Goal: Communication & Community: Answer question/provide support

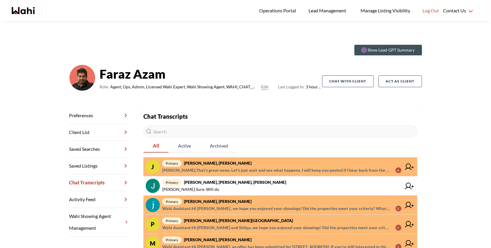
click at [342, 163] on span "primary Josh Hortaleza, Faraz, Behnam" at bounding box center [281, 162] width 239 height 7
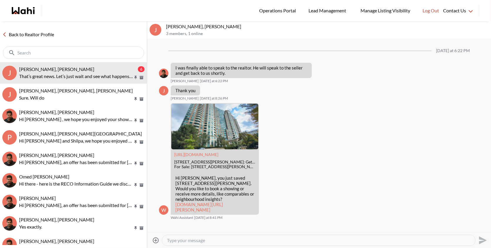
scroll to position [551, 0]
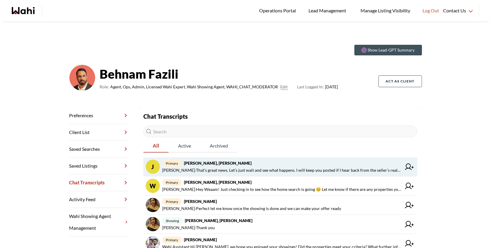
click at [316, 165] on span "primary Josh Hortaleza, Faraz, Behnam" at bounding box center [281, 162] width 239 height 7
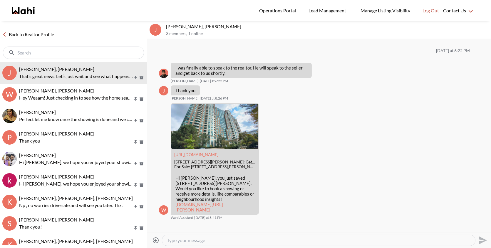
scroll to position [513, 0]
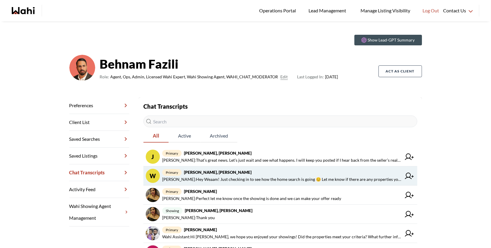
scroll to position [12, 0]
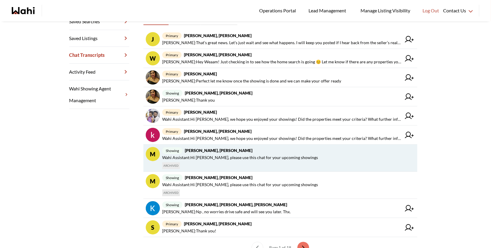
scroll to position [133, 0]
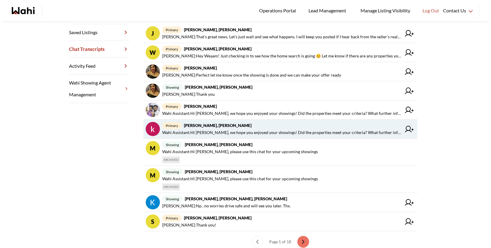
click at [253, 126] on span "primary [PERSON_NAME], [PERSON_NAME]" at bounding box center [281, 125] width 239 height 7
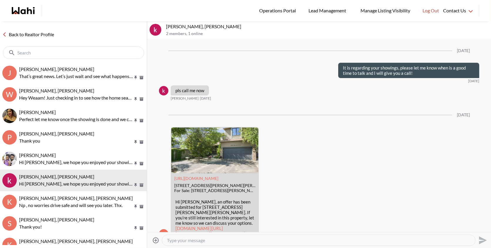
scroll to position [1471, 0]
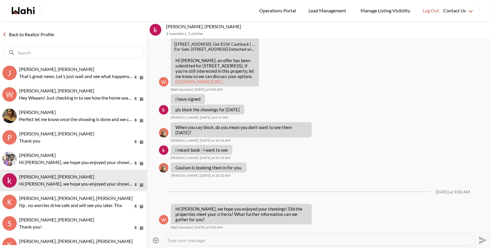
click at [231, 239] on textarea "Type your message" at bounding box center [319, 240] width 304 height 6
type textarea "Hi Khalid how was your sho"
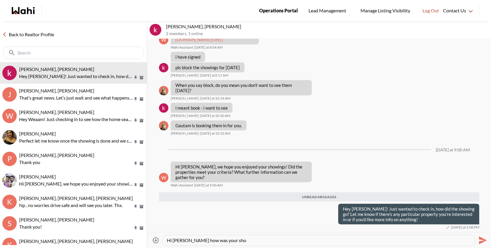
scroll to position [1513, 0]
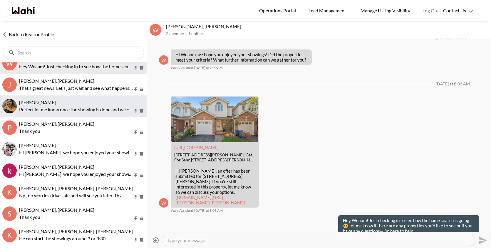
scroll to position [9, 0]
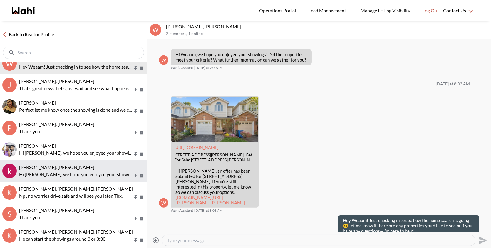
click at [72, 171] on p "Hi Khalid, we hope you enjoyed your showings! Did the properties meet your crit…" at bounding box center [76, 174] width 114 height 7
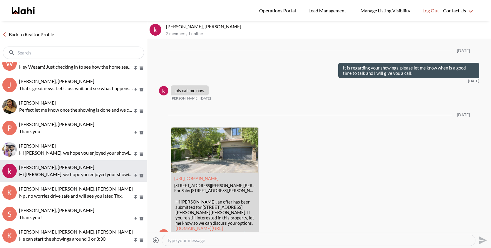
scroll to position [1471, 0]
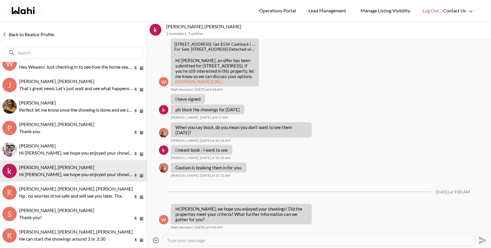
click at [213, 239] on textarea "Type your message" at bounding box center [319, 240] width 304 height 6
paste textarea "Hey Khalid! Just wanted to check in—how did the showing go? Let me know if ther…"
click at [244, 239] on textarea "Hey Khalid! Just wanted to check in—how did the showing go? Let me know if ther…" at bounding box center [319, 240] width 304 height 6
type textarea "Hey Khalid! Just wanted to check in, how did the showing go? Let me know if the…"
click at [480, 237] on icon "Send" at bounding box center [483, 240] width 8 height 8
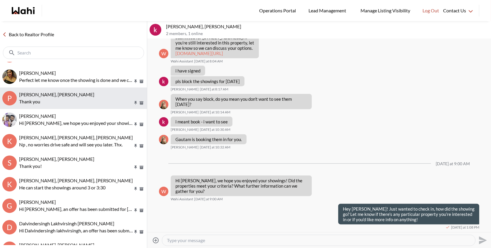
scroll to position [61, 0]
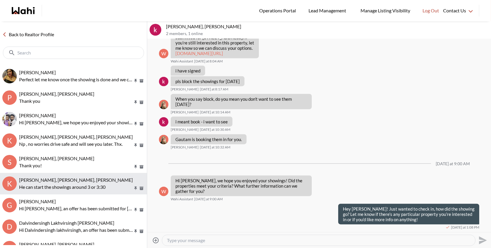
click at [42, 187] on p "He can start the showings around 3 or 3:30" at bounding box center [76, 186] width 114 height 7
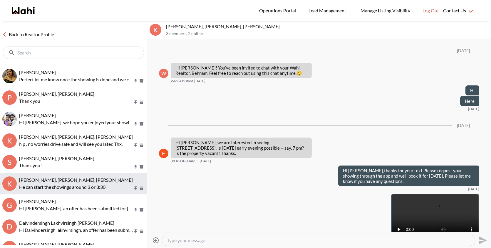
scroll to position [721, 0]
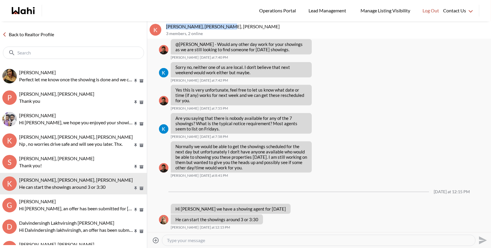
drag, startPoint x: 224, startPoint y: 24, endPoint x: 166, endPoint y: 24, distance: 58.2
click at [166, 24] on p "[PERSON_NAME], [PERSON_NAME], [PERSON_NAME]" at bounding box center [327, 27] width 323 height 6
copy p "[PERSON_NAME], [PERSON_NAME]"
click at [208, 29] on p "[PERSON_NAME], [PERSON_NAME], [PERSON_NAME]" at bounding box center [327, 27] width 323 height 6
click at [192, 239] on textarea "Type your message" at bounding box center [319, 240] width 304 height 6
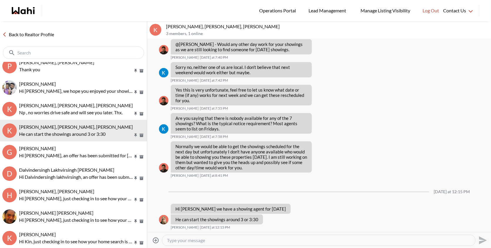
scroll to position [0, 0]
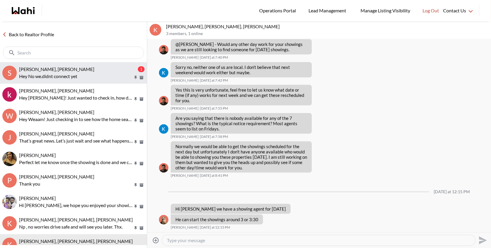
click at [89, 69] on div "[PERSON_NAME], [PERSON_NAME]" at bounding box center [78, 69] width 118 height 6
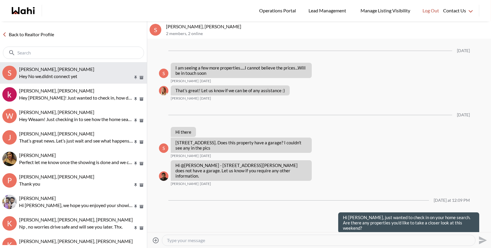
scroll to position [528, 0]
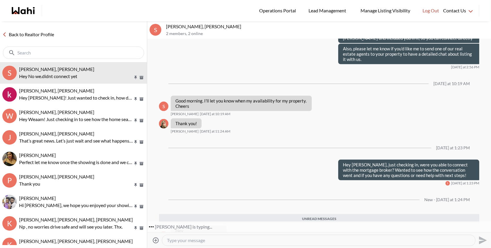
click at [183, 241] on textarea "Type your message" at bounding box center [319, 240] width 304 height 6
type textarea "O"
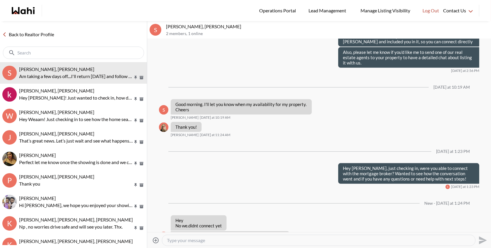
click at [224, 238] on textarea "Type your message" at bounding box center [319, 240] width 304 height 6
type textarea "Sounds great Shireen, Let me know please if you have any questions"
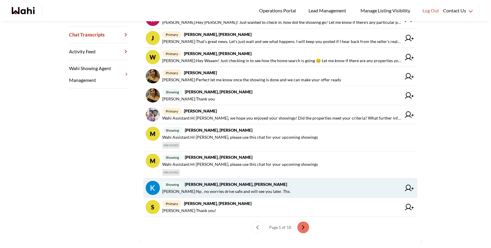
scroll to position [160, 0]
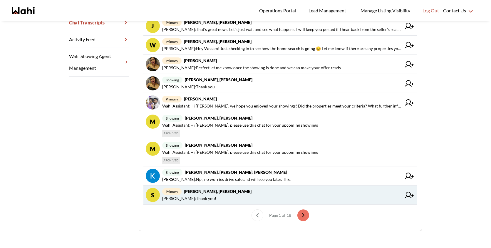
click at [225, 189] on strong "[PERSON_NAME], [PERSON_NAME]" at bounding box center [218, 191] width 68 height 5
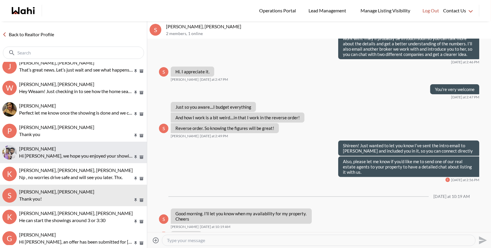
scroll to position [29, 0]
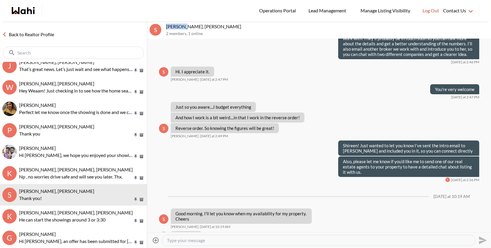
drag, startPoint x: 183, startPoint y: 25, endPoint x: 161, endPoint y: 24, distance: 22.1
click at [161, 24] on div "S Shireen Sookdeo, Behnam 2 members , 1 online" at bounding box center [319, 30] width 344 height 18
copy div "Shireen"
click at [198, 239] on textarea "Type your message" at bounding box center [319, 240] width 304 height 6
paste textarea "Hey Shireen, just checking in — were you able to connect with the mortgage brok…"
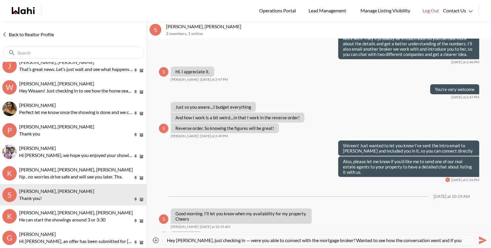
click at [231, 239] on textarea "Hey Shireen, just checking in — were you able to connect with the mortgage brok…" at bounding box center [319, 240] width 304 height 6
type textarea "Hey Shireen, just checking in, were you able to connect with the mortgage broke…"
click at [484, 238] on icon "Send" at bounding box center [483, 240] width 8 height 8
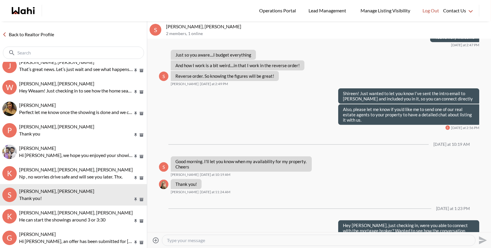
scroll to position [0, 0]
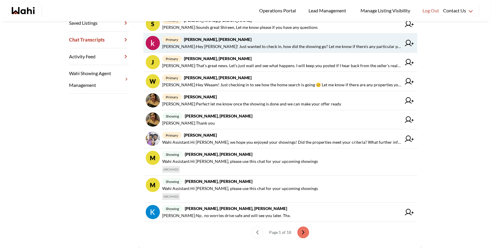
scroll to position [160, 0]
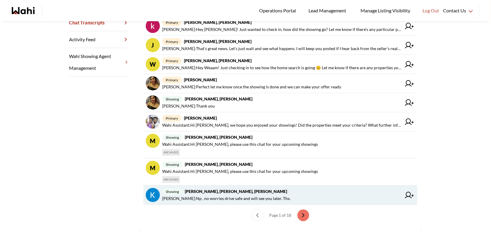
click at [301, 197] on span "Paul Sharma : Np , no worries drive safe and will see you later. Thx." at bounding box center [281, 198] width 239 height 7
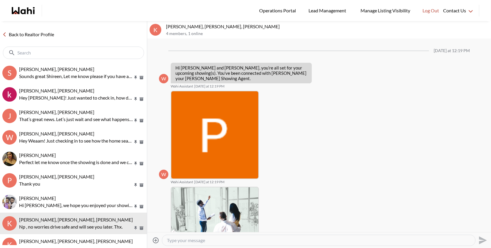
scroll to position [410, 0]
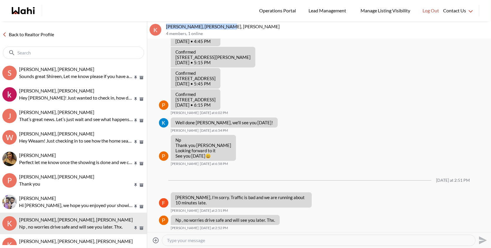
drag, startPoint x: 224, startPoint y: 25, endPoint x: 164, endPoint y: 23, distance: 60.0
click at [164, 23] on div "K Kevin McKay, Fawzia Sheikh, Paul, Behnam 4 members , 1 online" at bounding box center [319, 30] width 344 height 18
copy p "Kevin McKay, Fawzia Sheikh"
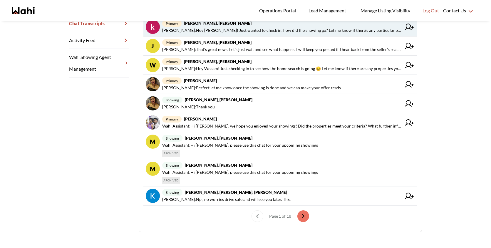
scroll to position [160, 0]
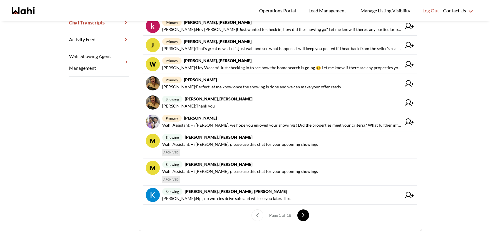
click at [301, 215] on icon "next page" at bounding box center [303, 215] width 4 height 4
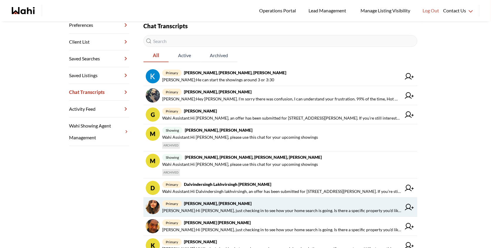
scroll to position [91, 0]
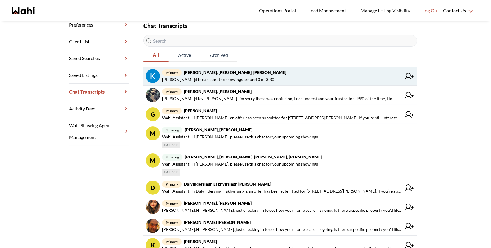
click at [230, 74] on strong "[PERSON_NAME], [PERSON_NAME], [PERSON_NAME]" at bounding box center [235, 72] width 102 height 5
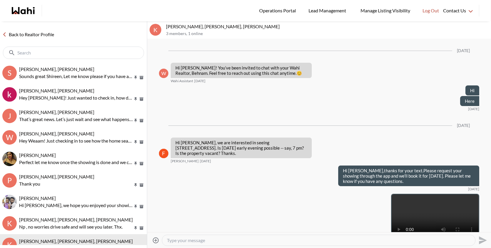
scroll to position [721, 0]
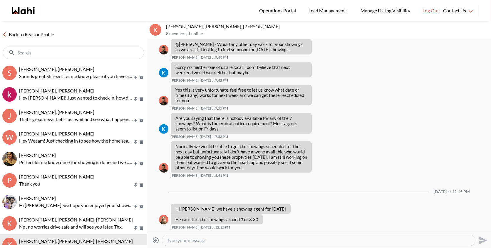
click at [189, 243] on textarea "Type your message" at bounding box center [319, 240] width 304 height 6
paste textarea "Hey Kevin and Fawzia! Just wanted to check in—how did the showings go? Let me k…"
click at [175, 239] on textarea "Hey Kevin and Fawzia! Just wanted to check in—how did the showings go? Let me k…" at bounding box center [319, 240] width 304 height 6
click at [262, 239] on textarea "Hi Kevin and Fawzia! Just wanted to check in—how did the showings go? Let me kn…" at bounding box center [319, 240] width 304 height 6
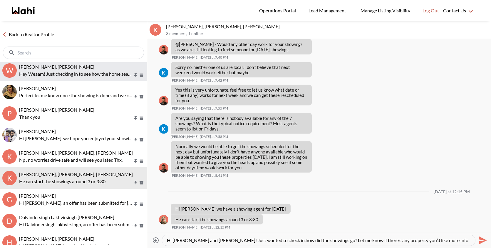
scroll to position [68, 0]
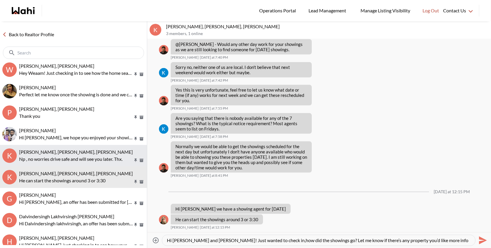
type textarea "Hi Kevin and Fawzia! Just wanted to check in,how did the showings go? Let me kn…"
click at [95, 153] on span "Kevin McKay, Fawzia Sheikh, Paul, Behnam" at bounding box center [76, 152] width 114 height 6
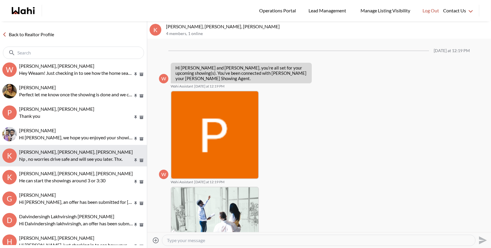
scroll to position [410, 0]
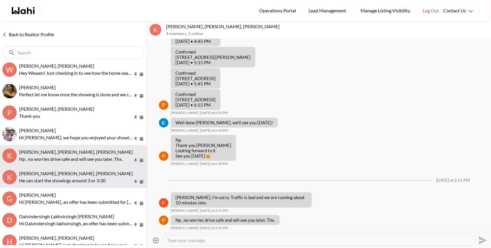
click at [83, 171] on span "Kevin McKay, Fawzia Sheikh, Behnam" at bounding box center [76, 173] width 114 height 6
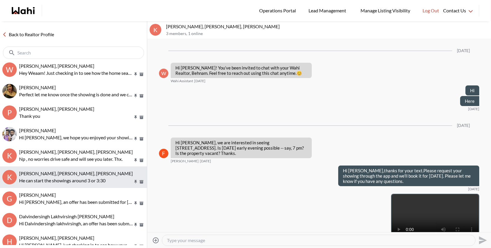
scroll to position [721, 0]
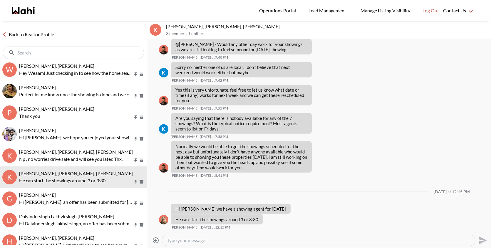
click at [190, 239] on textarea "Type your message" at bounding box center [319, 240] width 304 height 6
paste textarea "Hey Kevin and Fawzia! Just wanted to check in—how did the showings go? Let me k…"
click at [176, 240] on textarea "Hey Kevin and Fawzia! Just wanted to check in—how did the showings go? Let me k…" at bounding box center [319, 240] width 304 height 6
click at [264, 240] on textarea "Hi Kevin and Fawzia! Just wanted to check in—how did the showings go? Let me kn…" at bounding box center [319, 240] width 304 height 6
click at [262, 240] on textarea "Hi Kevin and Fawzia! Just wanted to check in—how did the showings go? Let me kn…" at bounding box center [319, 240] width 304 height 6
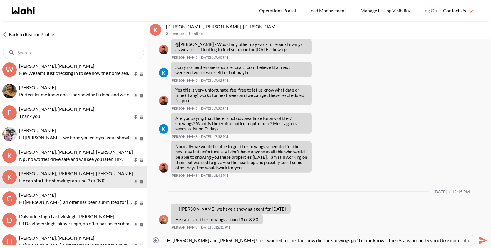
click at [428, 239] on textarea "Hi Kevin and Fawzia! Just wanted to check in, how did the showings go? Let me k…" at bounding box center [319, 240] width 304 height 6
type textarea "Hi [PERSON_NAME] and [PERSON_NAME]! Just wanted to check in, how did the showin…"
click at [483, 242] on icon "Send" at bounding box center [483, 240] width 8 height 8
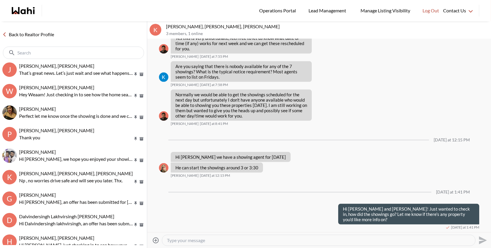
scroll to position [0, 0]
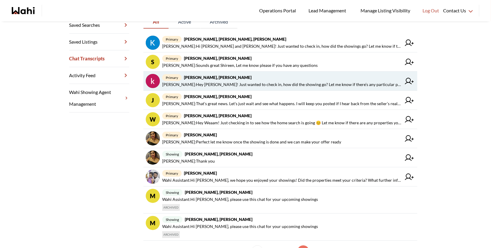
scroll to position [160, 0]
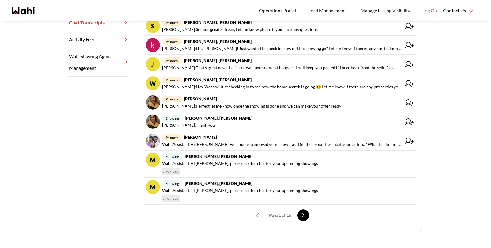
click at [308, 213] on button "next page" at bounding box center [304, 215] width 12 height 12
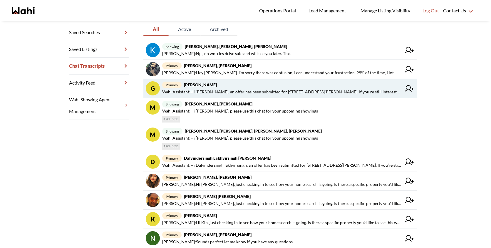
scroll to position [116, 0]
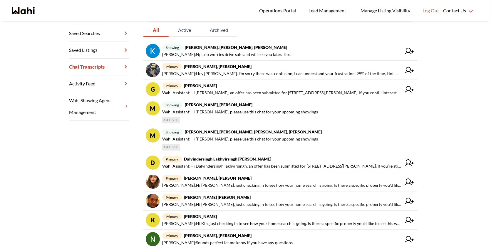
click at [467, 29] on div "Show Lead-GPT Summary [PERSON_NAME] Role: Agent, Ops, Admin, Licensed Wahi Expe…" at bounding box center [245, 100] width 491 height 388
click at [421, 26] on section "Back to profile Chat Transcripts All Active Archived showing [PERSON_NAME], [PE…" at bounding box center [281, 132] width 284 height 283
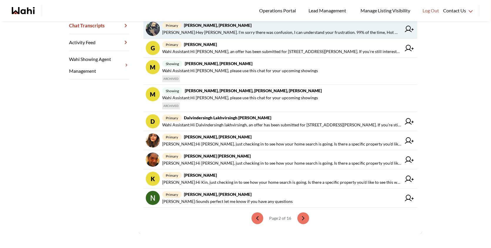
scroll to position [160, 0]
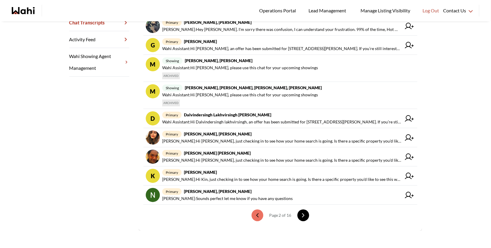
click at [308, 212] on button "next page" at bounding box center [304, 215] width 12 height 12
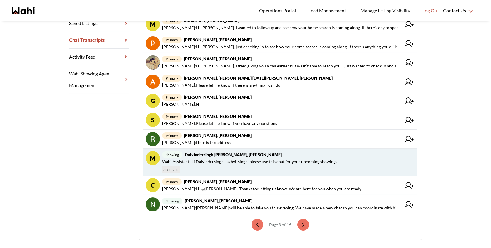
scroll to position [152, 0]
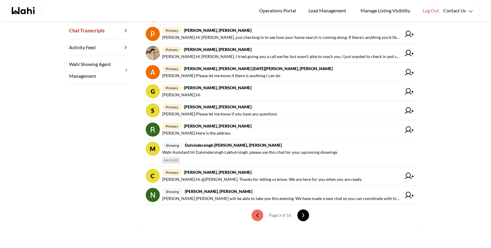
click at [302, 210] on button "next page" at bounding box center [304, 215] width 12 height 12
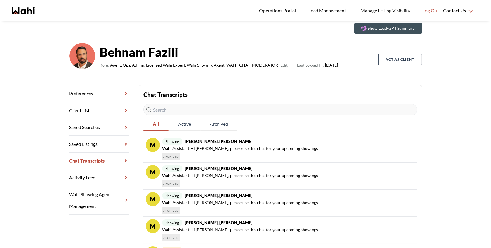
scroll to position [16, 0]
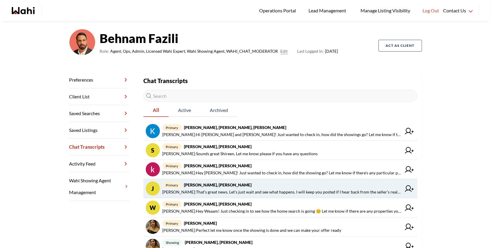
scroll to position [37, 0]
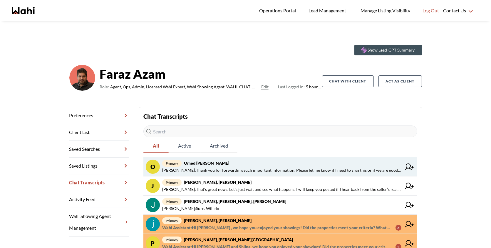
click at [263, 169] on span "[PERSON_NAME] : Thank you for forwarding such important information. Please let…" at bounding box center [281, 169] width 239 height 7
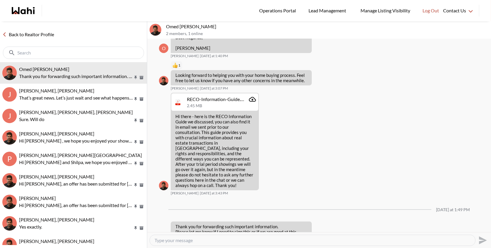
scroll to position [131, 0]
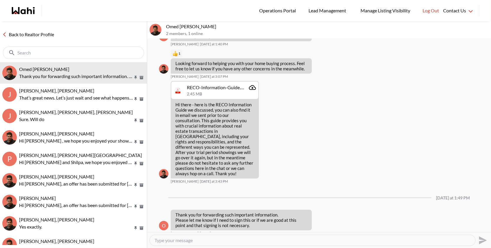
click at [203, 239] on textarea "Type your message" at bounding box center [313, 240] width 316 height 6
click at [221, 218] on p "Thank you for forwarding such important information. Please let me know if I ne…" at bounding box center [242, 220] width 132 height 16
click at [216, 231] on div "[DATE] at 1:13 PM W Hi Omed! You’ve been invited to chat with your Wahi Realtor…" at bounding box center [319, 135] width 344 height 193
click at [222, 231] on div "[DATE] at 1:13 PM W Hi Omed! You’ve been invited to chat with your Wahi Realtor…" at bounding box center [319, 135] width 344 height 193
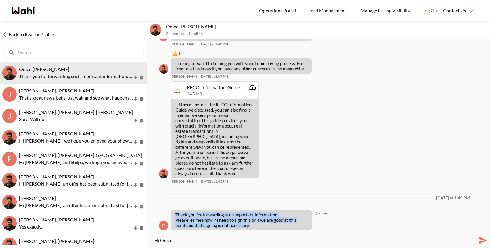
drag, startPoint x: 242, startPoint y: 220, endPoint x: 174, endPoint y: 208, distance: 69.9
click at [174, 209] on div "Thank you for forwarding such important information. Please let me know if I ne…" at bounding box center [241, 219] width 141 height 21
copy p "Thank you for forwarding such important information. Please let me know if I ne…"
click at [187, 239] on textarea "Hi Omed," at bounding box center [313, 240] width 316 height 6
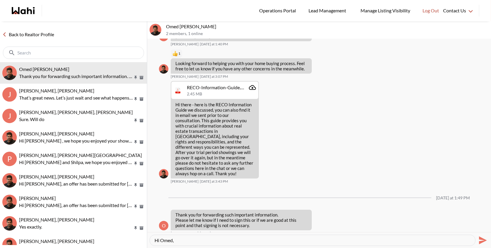
paste textarea "Basically, we can send this along with the BRA so that once you're ready to sta…"
click at [179, 239] on textarea "Hi Omed, Basically, we can send this along with the BRA so that once you're rea…" at bounding box center [313, 240] width 316 height 6
click at [456, 239] on textarea "Hi Omed, basically, we can send this along with the BRA so that once you're rea…" at bounding box center [313, 240] width 316 height 6
type textarea "Hi Omed, basically, we can send this along with the BRA so that once you're rea…"
click at [480, 240] on icon "Send" at bounding box center [482, 239] width 9 height 9
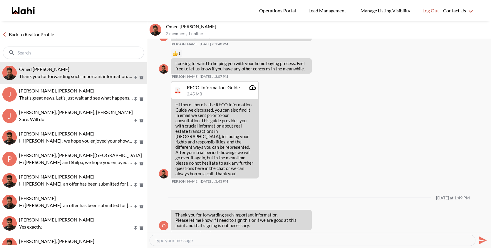
scroll to position [160, 0]
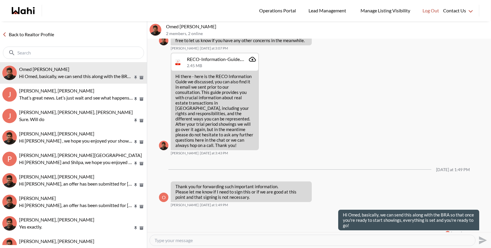
click at [223, 239] on textarea "Type your message" at bounding box center [313, 240] width 316 height 6
paste textarea "I’ll send you the FINTRAC form shortly — please fill it out when you can, and o…"
click at [238, 240] on textarea "I’ll send you the FINTRAC form shortly — please fill it out when you can, and o…" at bounding box center [313, 240] width 316 height 6
type textarea "I’ll send you the FINTRAC form shortly, please fill it out when you can, and on…"
click at [482, 238] on icon "Send" at bounding box center [483, 240] width 8 height 8
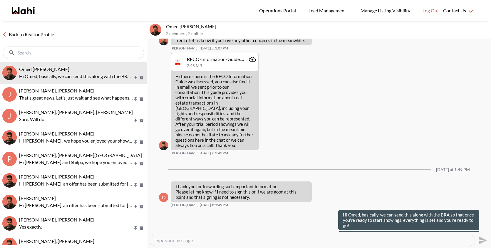
scroll to position [181, 0]
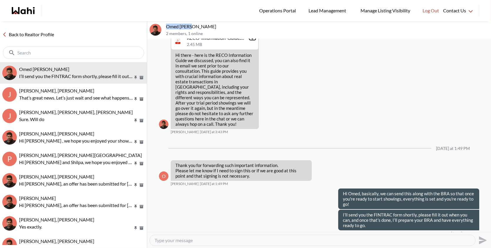
drag, startPoint x: 194, startPoint y: 26, endPoint x: 166, endPoint y: 26, distance: 28.5
click at [166, 26] on div "Omed [PERSON_NAME] 2 members , 1 online" at bounding box center [319, 30] width 344 height 18
copy p "[PERSON_NAME]"
click at [223, 238] on textarea "Type your message" at bounding box center [313, 240] width 316 height 6
type textarea "I just sent it to you"
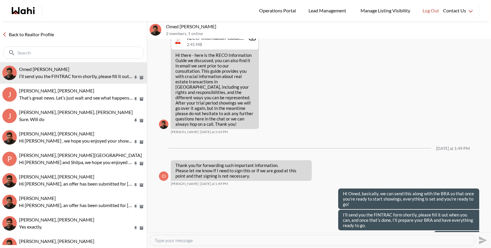
scroll to position [191, 0]
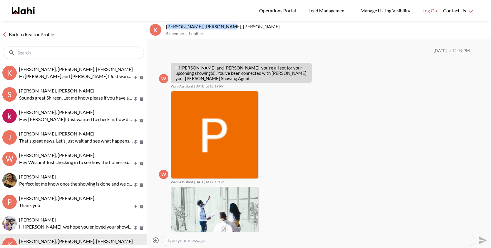
scroll to position [410, 0]
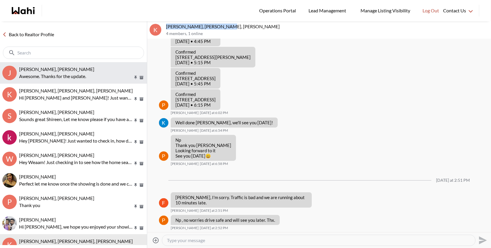
click at [94, 75] on p "Awesome. Thanks for the update." at bounding box center [76, 76] width 114 height 7
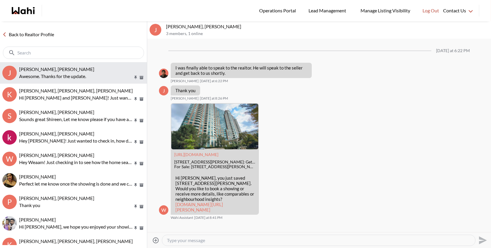
scroll to position [548, 0]
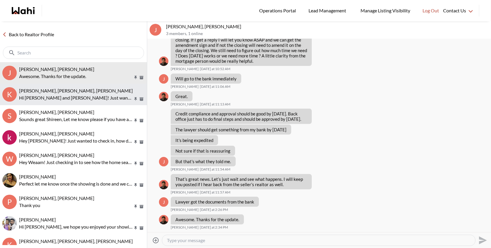
click at [81, 103] on button "K Kevin McKay, Fawzia Sheikh, Behnam Hi Kevin and Fawzia! Just wanted to check …" at bounding box center [73, 94] width 147 height 21
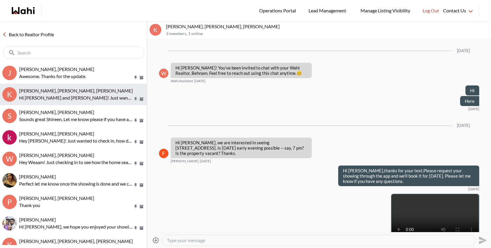
scroll to position [768, 0]
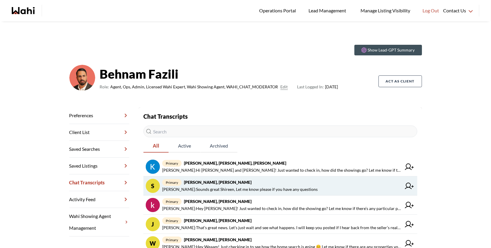
scroll to position [7, 0]
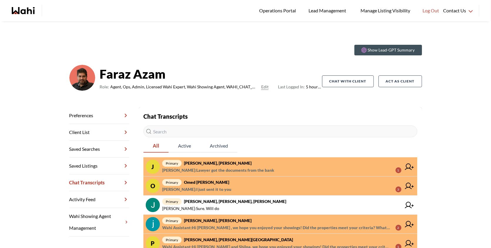
click at [279, 166] on span "[PERSON_NAME] : Lawyer got the documents from the bank 1" at bounding box center [281, 169] width 239 height 7
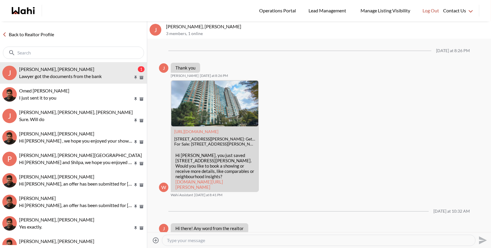
scroll to position [546, 0]
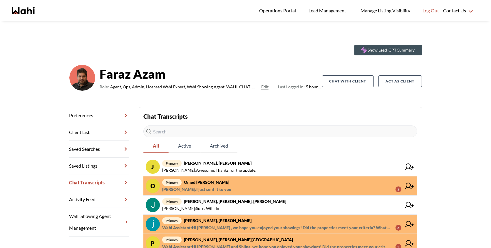
click at [251, 183] on span "primary Omed [PERSON_NAME]" at bounding box center [281, 182] width 239 height 7
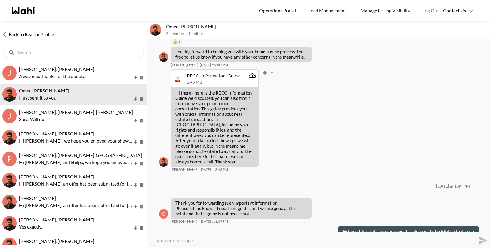
scroll to position [191, 0]
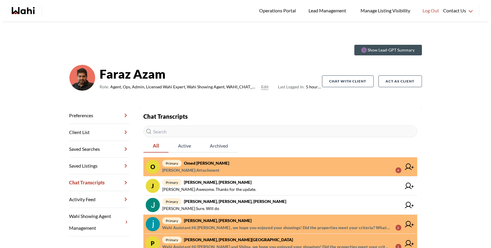
click at [216, 161] on strong "Omed [PERSON_NAME]" at bounding box center [206, 162] width 45 height 5
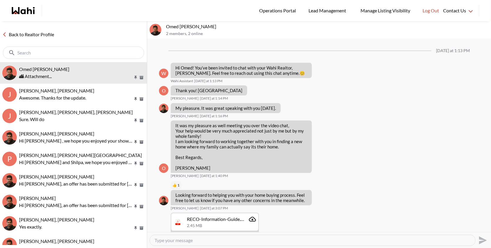
scroll to position [287, 0]
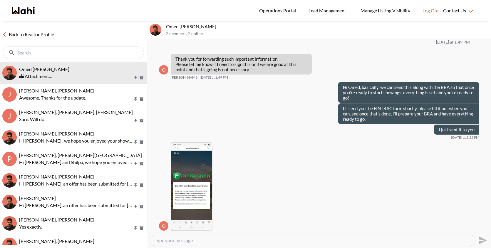
click at [201, 239] on textarea "Type your message" at bounding box center [313, 240] width 316 height 6
type textarea "Perfect thank you Omed!"
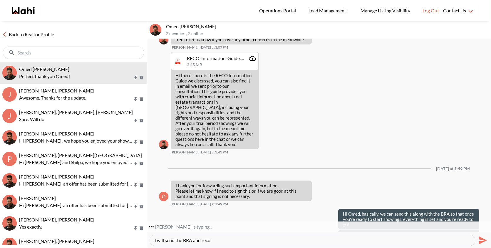
scroll to position [171, 0]
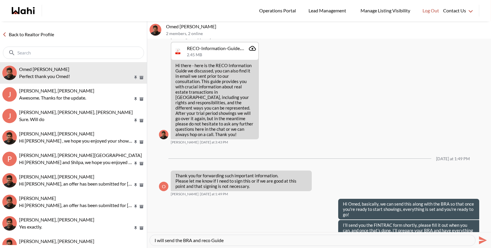
click at [216, 240] on textarea "I will send the BRA and reco Guide" at bounding box center [313, 240] width 316 height 6
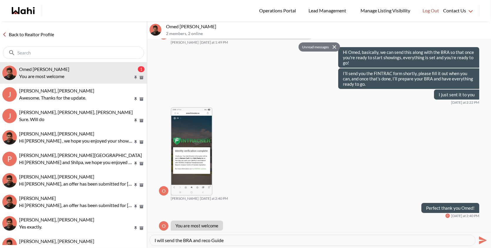
click at [204, 239] on textarea "I will send the BRA and reco Guide" at bounding box center [313, 240] width 316 height 6
click at [232, 239] on textarea "I will send the BRA and Reco Guide" at bounding box center [313, 240] width 316 height 6
drag, startPoint x: 282, startPoint y: 239, endPoint x: 161, endPoint y: 230, distance: 121.5
click at [161, 230] on div "Omed [PERSON_NAME] 2 members , 2 online Unread messages [DATE] at 1:13 PM W Hi …" at bounding box center [319, 134] width 344 height 226
type textarea "I will send the BRA and Reco Guide shortly for your sigining"
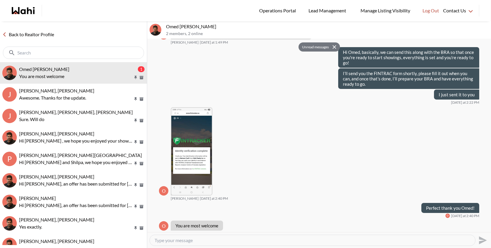
paste textarea "I’ll be sending over the BRA and RECO Guide shortly for your review and signing."
type textarea "I’ll be sending over the BRA and RECO Guide shortly for your review and signing."
click at [237, 224] on icon "Open Message Actions Menu" at bounding box center [237, 224] width 3 height 1
click at [219, 196] on div "Mark as unread Delete" at bounding box center [319, 135] width 344 height 193
click at [230, 220] on button "Open Reaction Selector" at bounding box center [230, 224] width 8 height 8
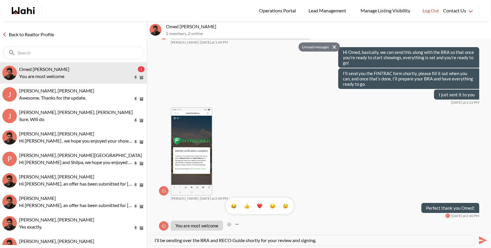
click at [316, 175] on div at bounding box center [319, 135] width 344 height 193
click at [483, 239] on icon "Send" at bounding box center [483, 240] width 8 height 8
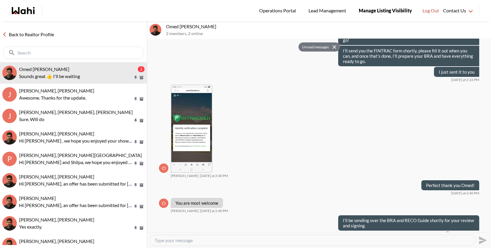
scroll to position [368, 0]
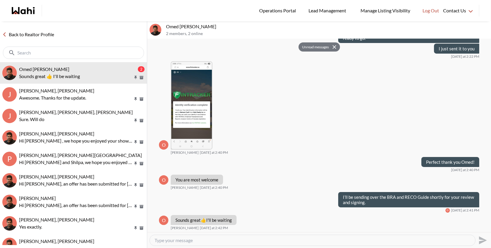
click at [211, 242] on textarea "Type your message" at bounding box center [313, 240] width 316 height 6
type textarea "T"
click at [220, 239] on textarea "Type your message" at bounding box center [313, 240] width 316 height 6
paste textarea "I just sent over the BRA and RECO Guide for your review and signing."
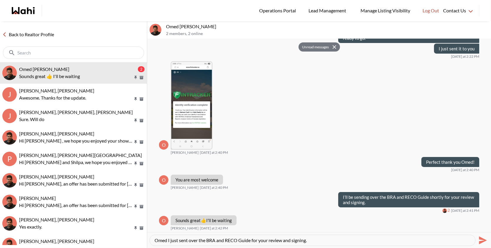
type textarea "Omed I just sent over the BRA and RECO Guide for your review and signing."
click at [487, 241] on button "Send" at bounding box center [482, 239] width 13 height 13
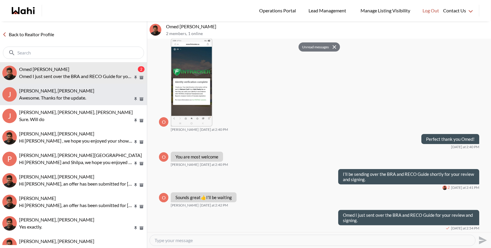
click at [72, 103] on button "J [PERSON_NAME], [PERSON_NAME]. Thanks for the update." at bounding box center [73, 94] width 147 height 21
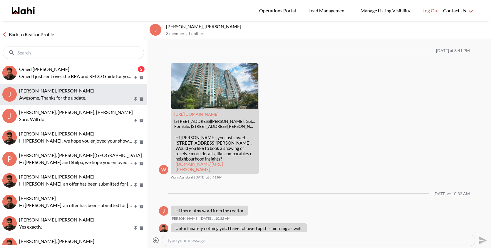
scroll to position [508, 0]
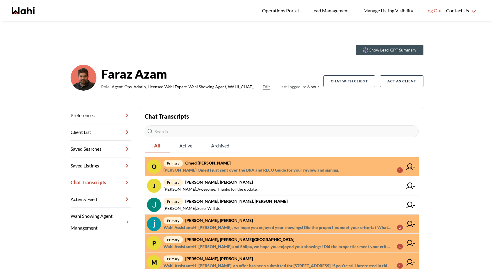
click at [219, 165] on strong "Omed [PERSON_NAME]" at bounding box center [207, 162] width 45 height 5
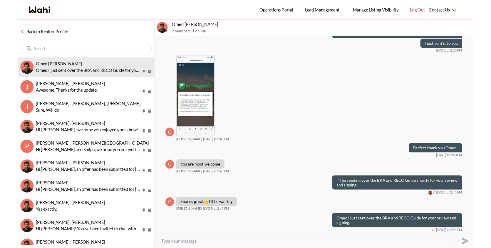
scroll to position [370, 0]
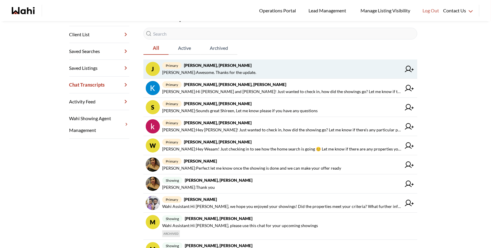
scroll to position [160, 0]
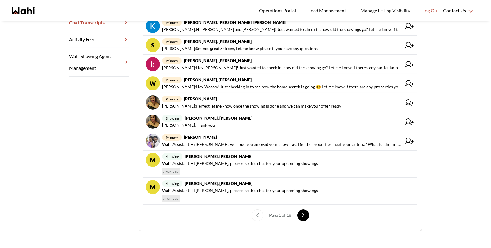
click at [307, 213] on button "next page" at bounding box center [304, 215] width 12 height 12
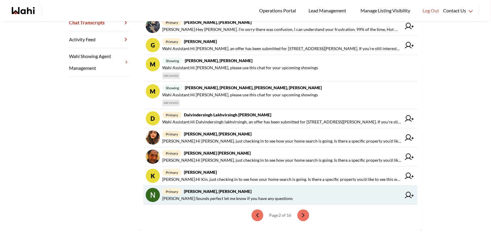
click at [247, 198] on span "[PERSON_NAME] : Sounds perfect let me know if you have any questions" at bounding box center [227, 198] width 131 height 7
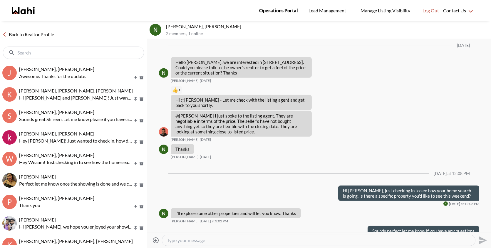
scroll to position [856, 0]
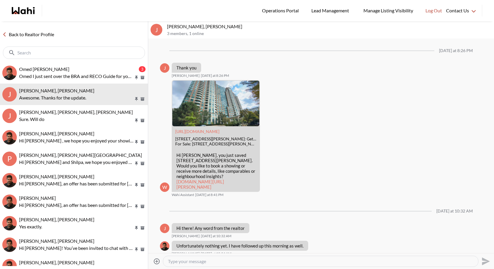
scroll to position [542, 0]
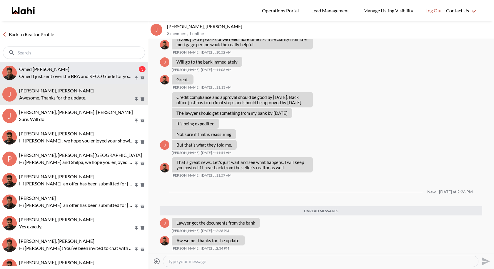
click at [81, 66] on div "Omed [PERSON_NAME]" at bounding box center [78, 69] width 119 height 6
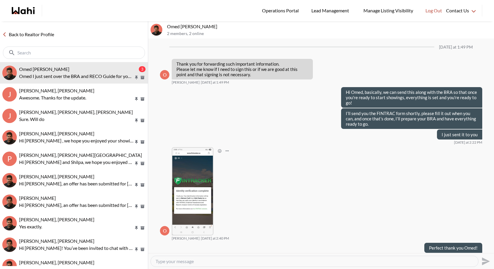
scroll to position [369, 0]
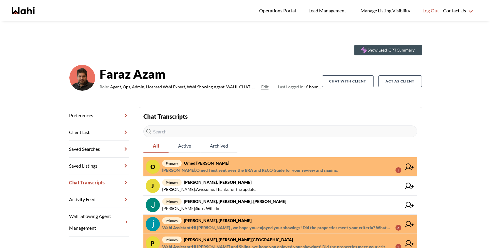
click at [220, 172] on span "[PERSON_NAME] : Omed I just sent over the BRA and RECO Guide for your review an…" at bounding box center [250, 169] width 176 height 7
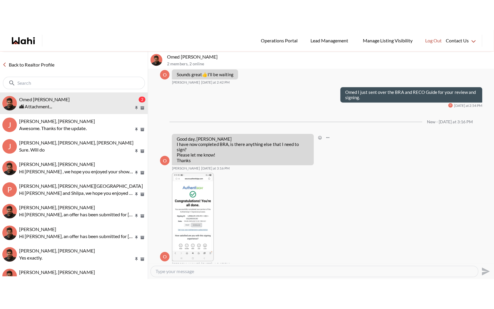
scroll to position [543, 0]
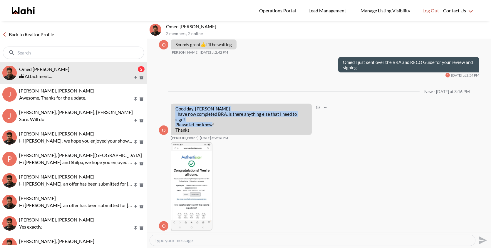
drag, startPoint x: 189, startPoint y: 122, endPoint x: 171, endPoint y: 103, distance: 26.6
click at [171, 104] on div "Good day, [PERSON_NAME] I have now completed BRA, is there anything else that I…" at bounding box center [241, 119] width 141 height 31
copy p "Good day, [PERSON_NAME] I have now completed BRA, is there anything else that I…"
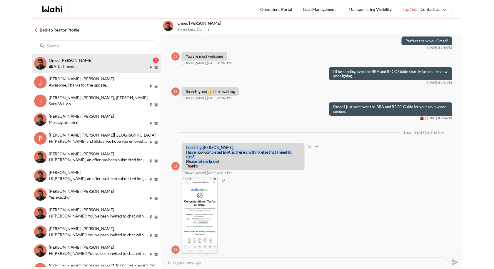
scroll to position [523, 0]
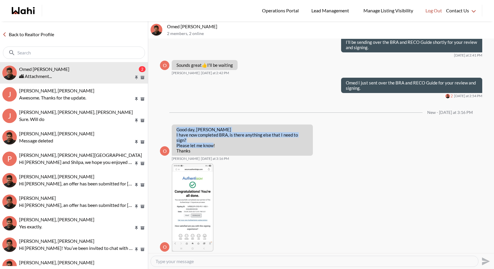
click at [178, 247] on textarea "Type your message" at bounding box center [315, 261] width 318 height 6
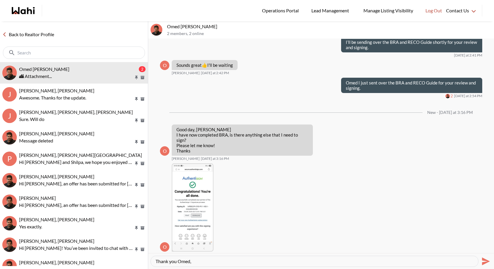
paste textarea "You're all set. Nothing else to sign. Feel free to book your showings whenever …"
click at [195, 247] on textarea "Thank you Omed, You're all set. Nothing else to sign. Feel free to book your sh…" at bounding box center [315, 261] width 318 height 6
type textarea "Thank you Omed, You're all set. Nothing else to sign. Feel free to book your sh…"
click at [481, 247] on icon "Send" at bounding box center [485, 260] width 9 height 9
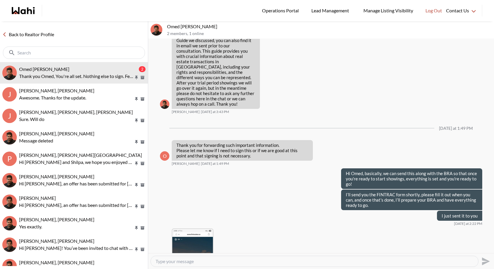
scroll to position [199, 0]
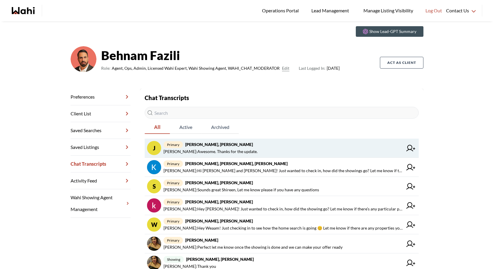
scroll to position [19, 0]
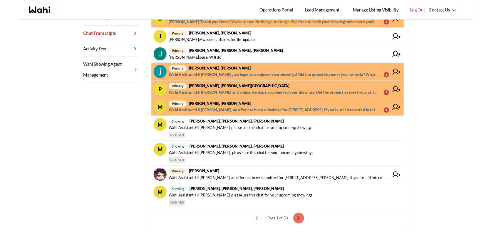
scroll to position [146, 0]
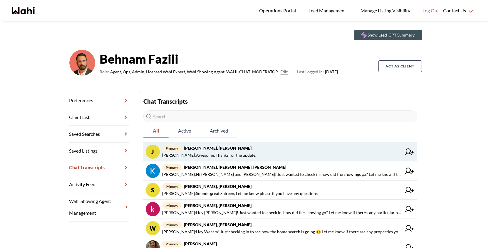
scroll to position [16, 0]
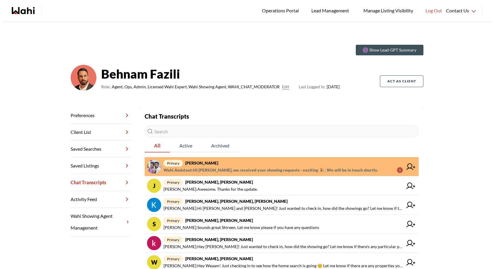
click at [271, 163] on span "primary Antonycharles [PERSON_NAME]" at bounding box center [283, 162] width 239 height 7
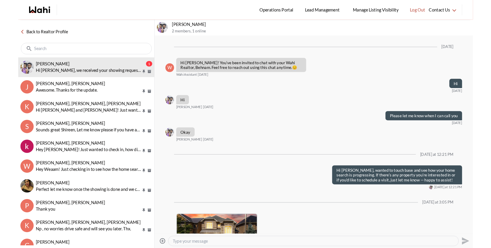
scroll to position [407, 0]
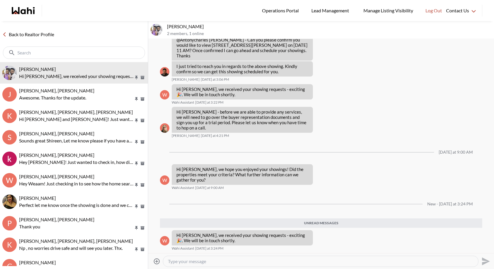
drag, startPoint x: 197, startPoint y: 26, endPoint x: 164, endPoint y: 24, distance: 33.0
click at [164, 24] on div "[PERSON_NAME] 2 members , 1 online" at bounding box center [321, 30] width 346 height 18
copy div "Antonycharles"
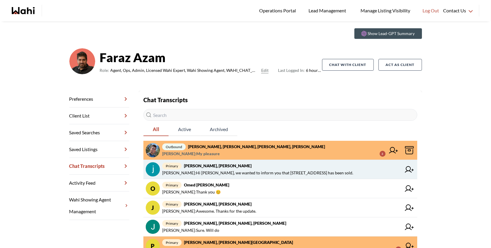
scroll to position [17, 0]
click at [235, 173] on span "[PERSON_NAME] : Hi [PERSON_NAME], we wanted to inform you that [STREET_ADDRESS]…" at bounding box center [257, 172] width 191 height 7
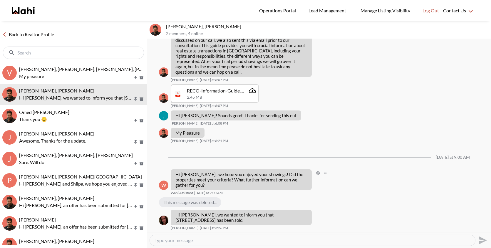
scroll to position [267, 0]
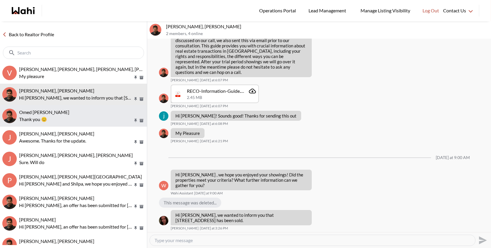
click at [85, 123] on button "Omed Wahab, Faraz Thank you 😊" at bounding box center [73, 115] width 147 height 21
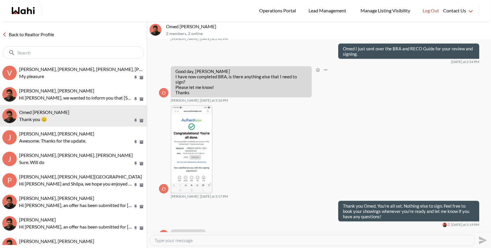
scroll to position [556, 0]
drag, startPoint x: 194, startPoint y: 27, endPoint x: 166, endPoint y: 26, distance: 28.0
click at [166, 26] on p "Omed Wahab, Faraz" at bounding box center [327, 27] width 323 height 6
copy p "Omed Wahab"
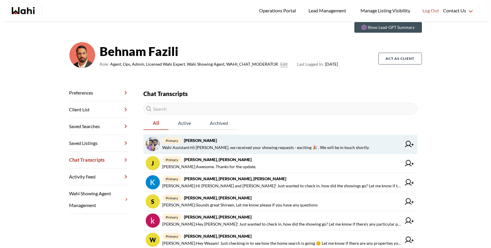
click at [240, 148] on span "Wahi Assistant : Hi [PERSON_NAME], we received your showing requests - exciting…" at bounding box center [265, 147] width 207 height 7
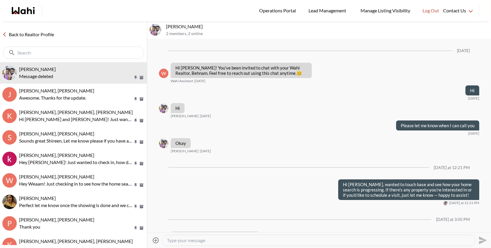
scroll to position [364, 0]
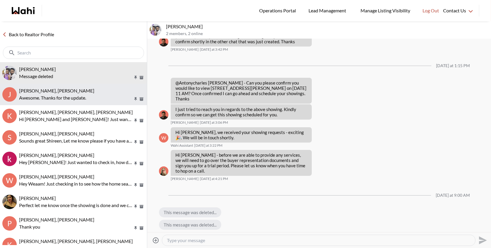
click at [86, 88] on div "[PERSON_NAME], [PERSON_NAME]" at bounding box center [82, 91] width 126 height 6
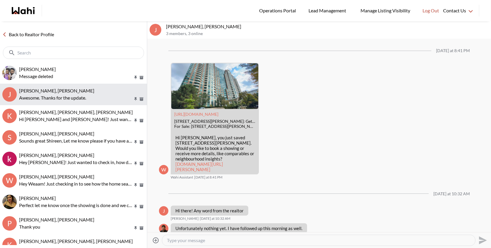
scroll to position [508, 0]
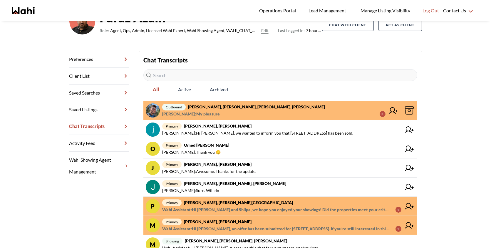
scroll to position [59, 0]
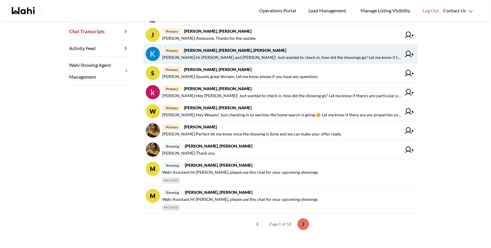
scroll to position [160, 0]
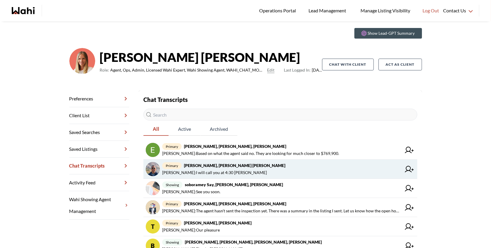
scroll to position [22, 0]
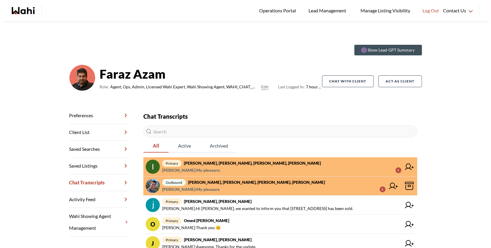
click at [252, 166] on span "primary [PERSON_NAME], [PERSON_NAME], [PERSON_NAME], [PERSON_NAME]" at bounding box center [281, 162] width 239 height 7
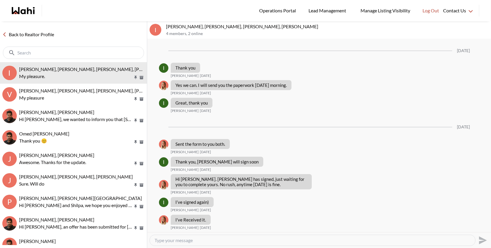
scroll to position [598, 0]
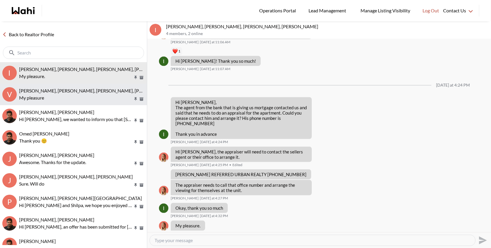
click at [109, 102] on button "V Volodymyr Vozniak, Barbara, Faraz, Alicia My pleasure" at bounding box center [73, 94] width 147 height 21
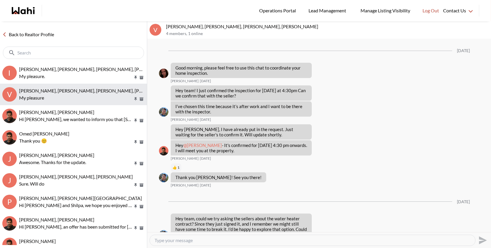
scroll to position [582, 0]
